Goal: Navigation & Orientation: Find specific page/section

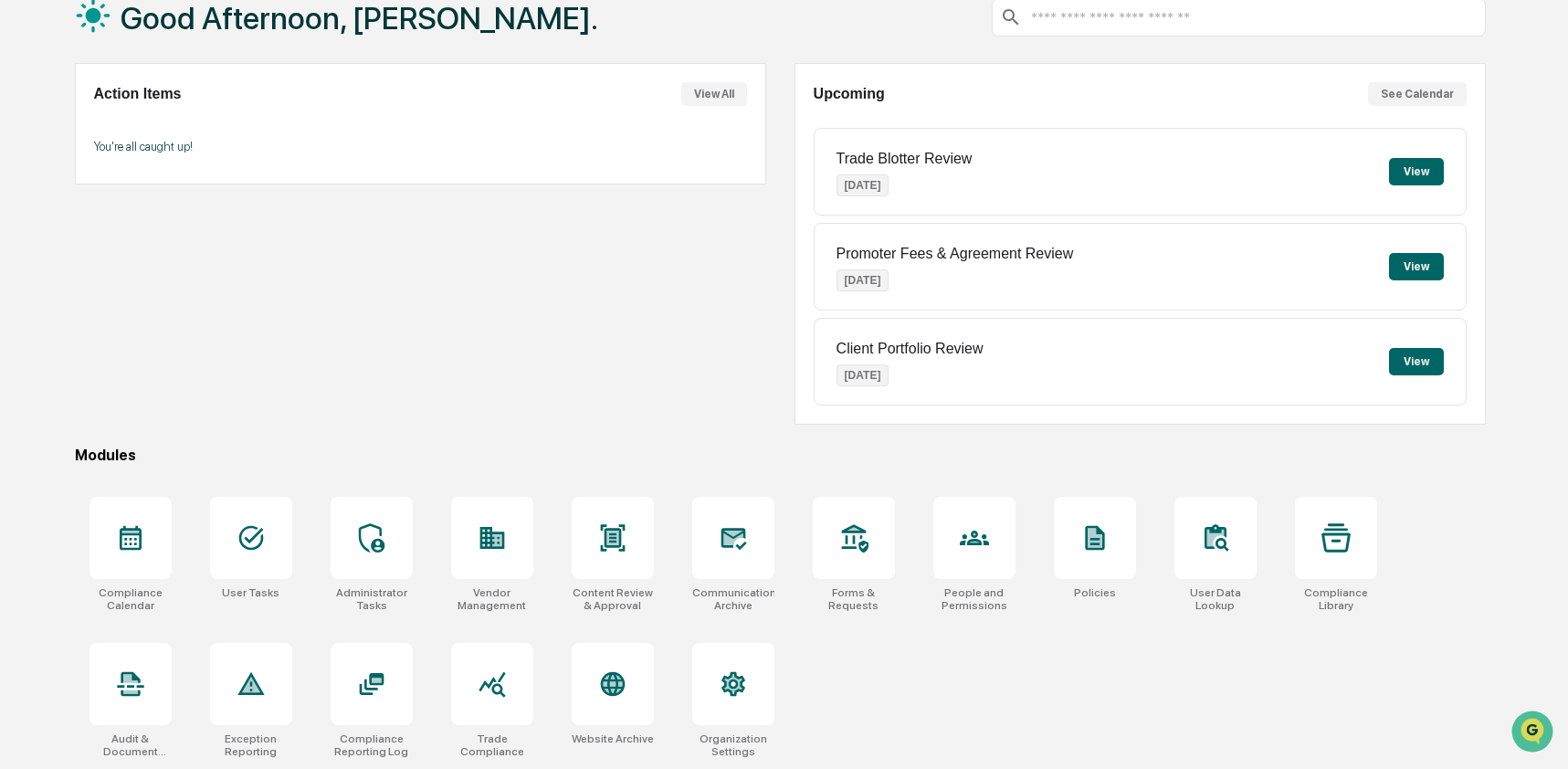
scroll to position [119, 0]
click at [604, 649] on div at bounding box center [613, 684] width 82 height 82
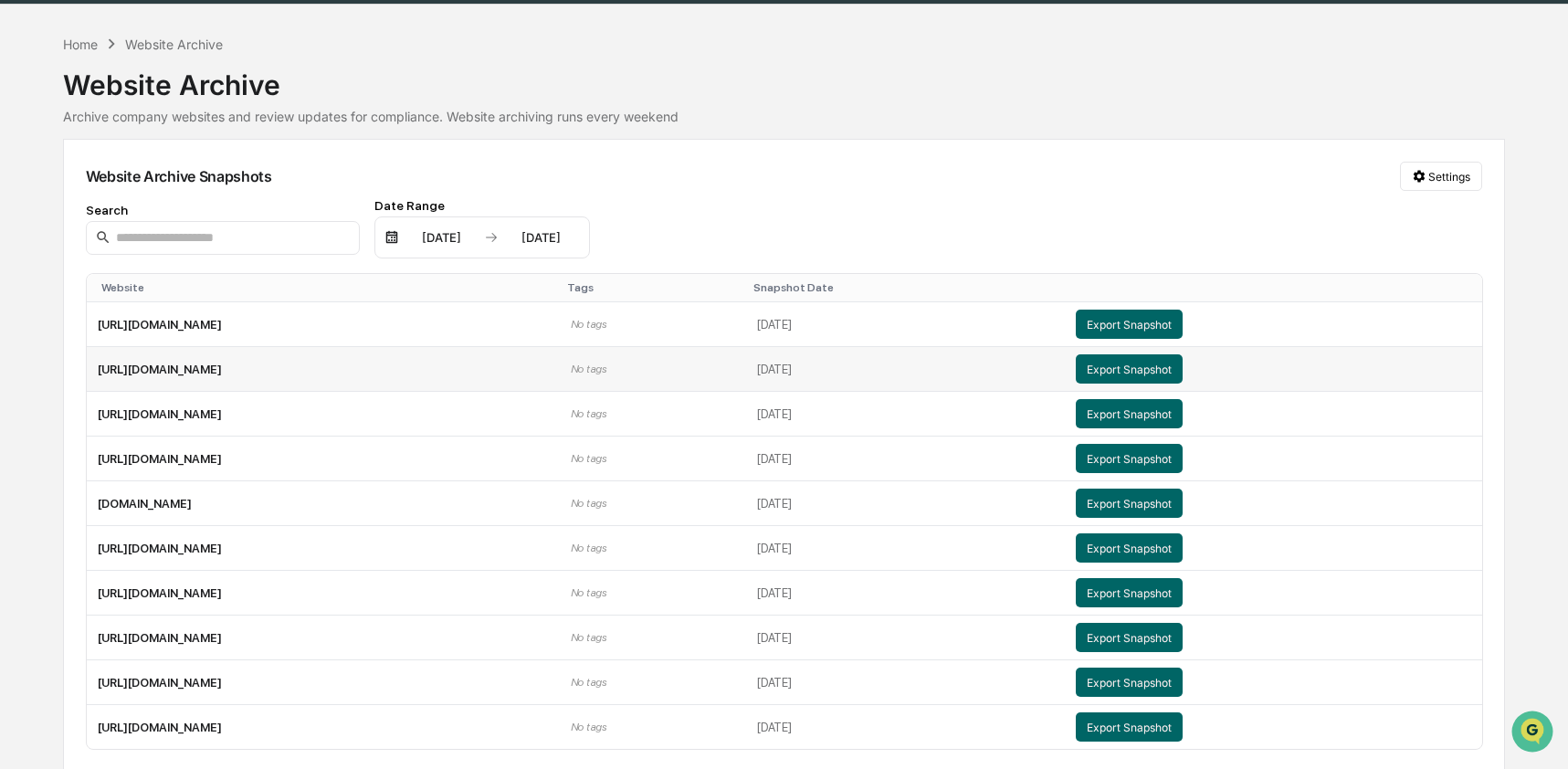
scroll to position [59, 0]
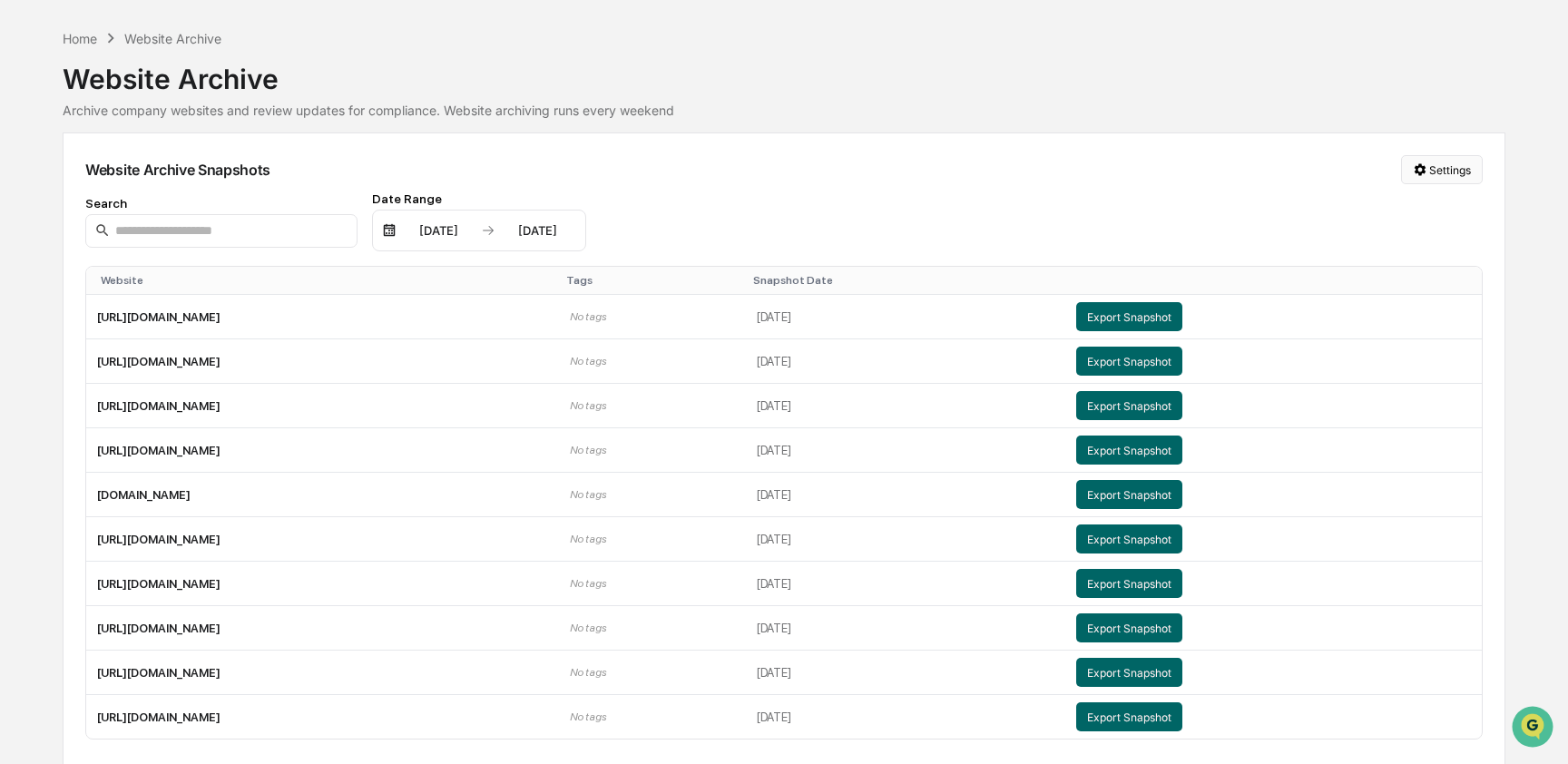
click at [1421, 172] on html "Calendar Manage Tasks Reviews Approval Management Company People, Data, Setting…" at bounding box center [784, 324] width 1568 height 764
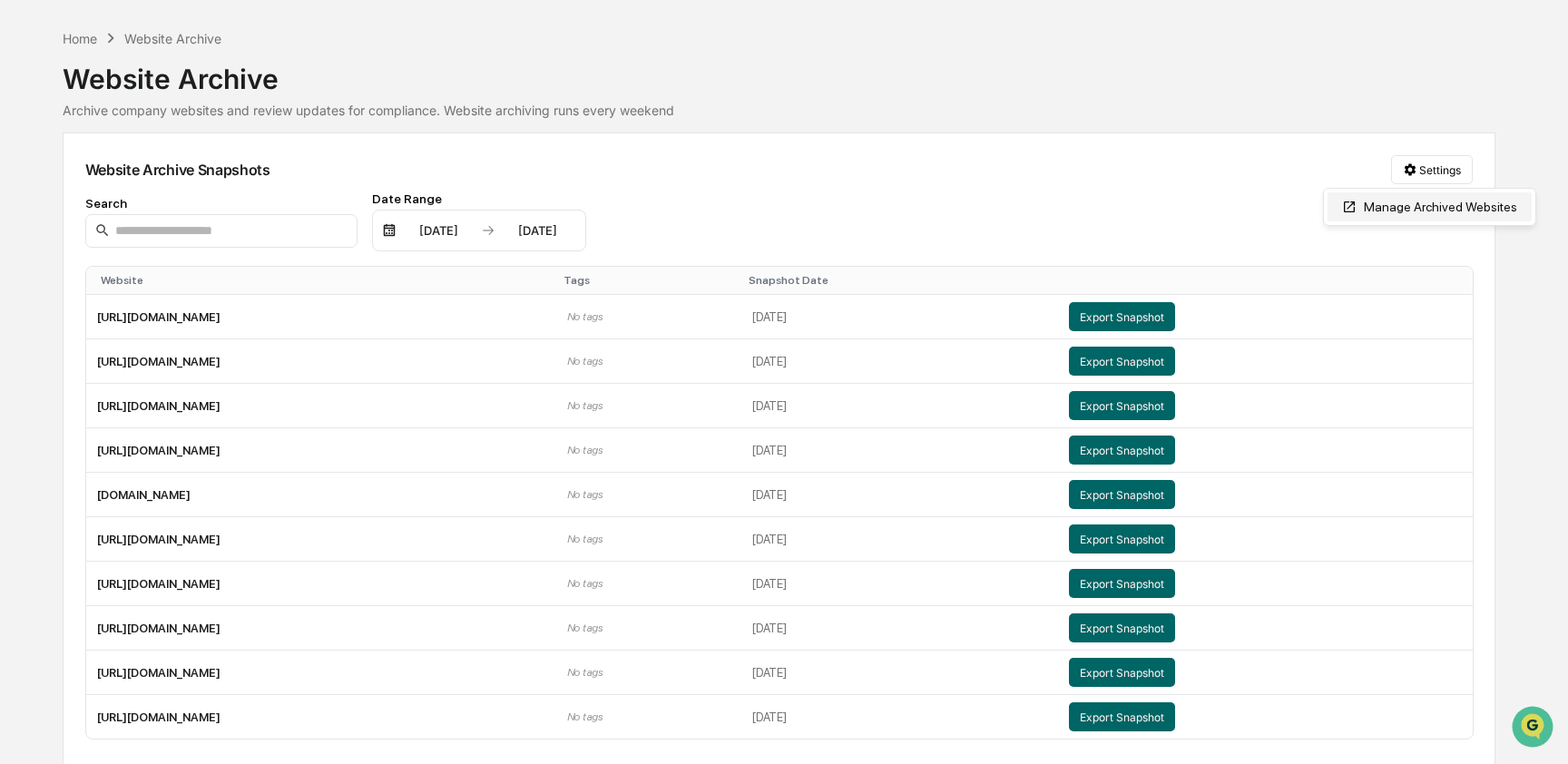
click at [1399, 204] on div "Manage Archived Websites" at bounding box center [1430, 207] width 204 height 29
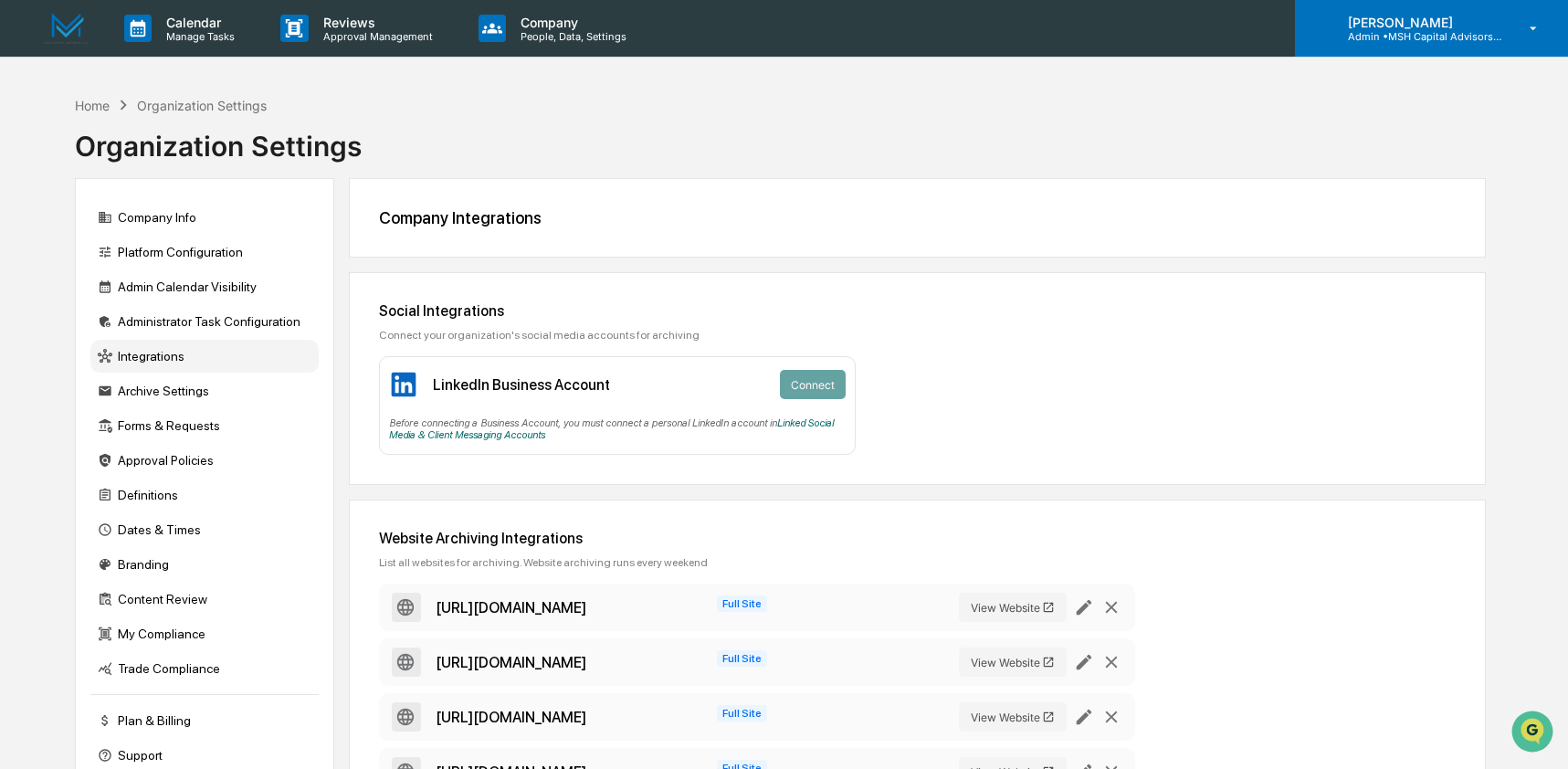
click at [1435, 40] on p "Admin • MSH Capital Advisors LLC - RIA" at bounding box center [1418, 36] width 170 height 13
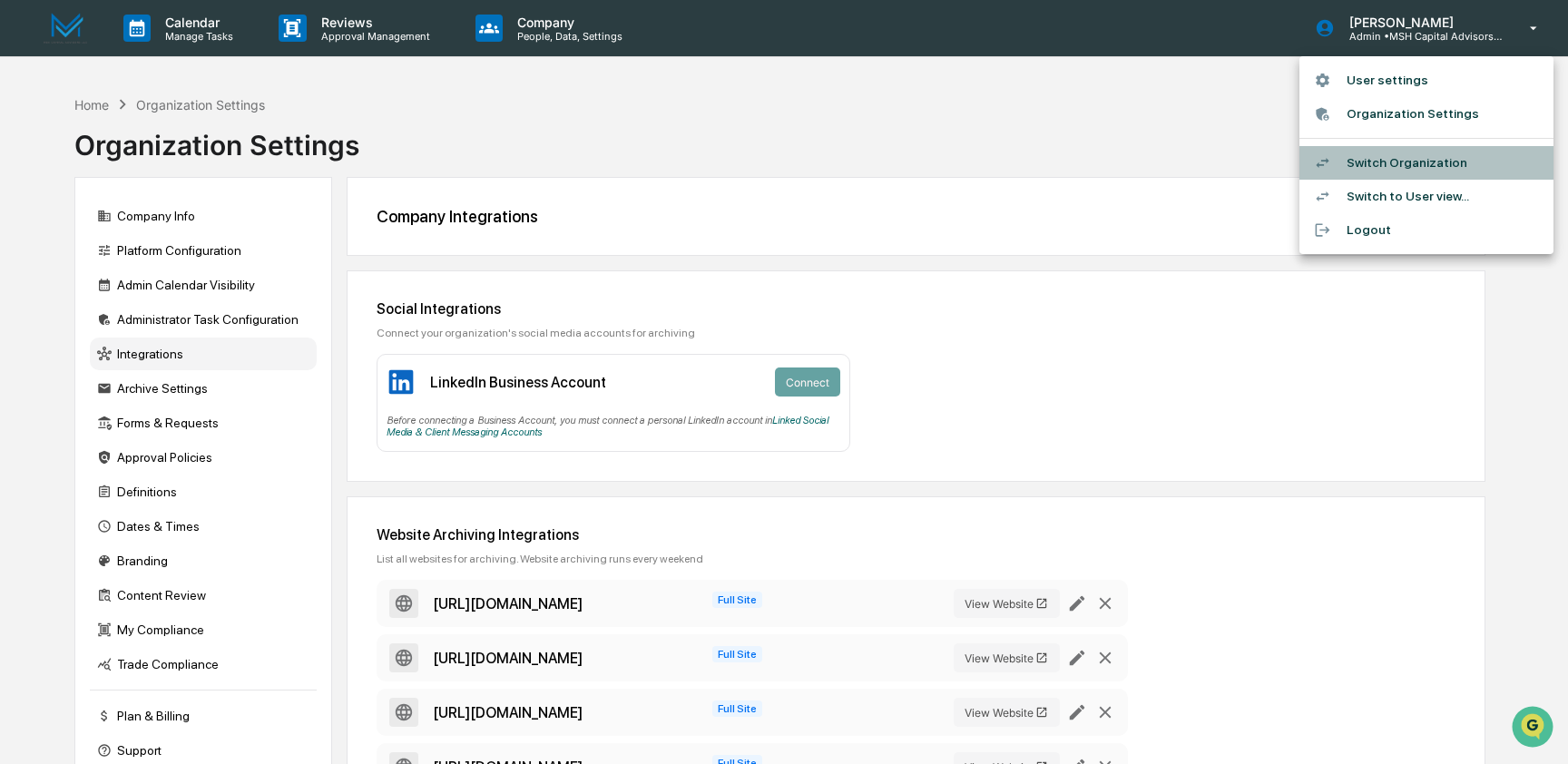
click at [1430, 171] on li "Switch Organization" at bounding box center [1427, 163] width 254 height 33
